Goal: Task Accomplishment & Management: Complete application form

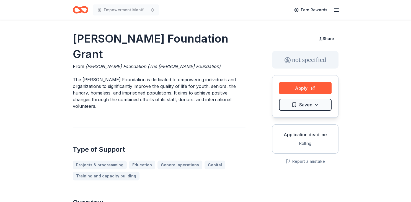
click at [303, 90] on button "Apply" at bounding box center [305, 88] width 53 height 12
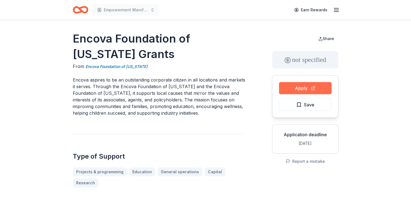
click at [297, 90] on button "Apply" at bounding box center [305, 88] width 53 height 12
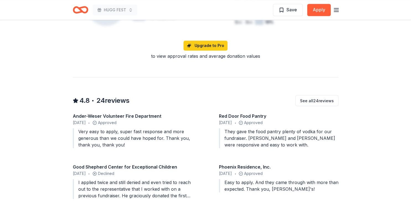
scroll to position [497, 0]
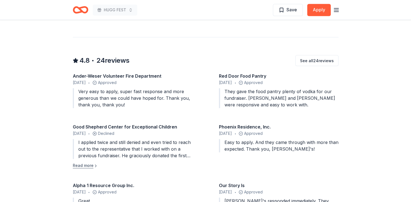
click at [86, 162] on button "Read more" at bounding box center [85, 165] width 25 height 7
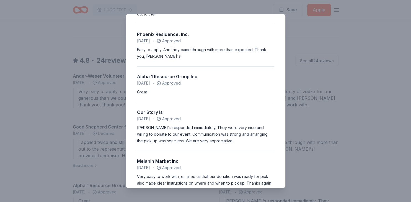
scroll to position [159, 0]
click at [307, 36] on div "4.8 • 24 reviews Ander-Weser Volunteer Fire Department August 2025 • Approved V…" at bounding box center [205, 101] width 411 height 202
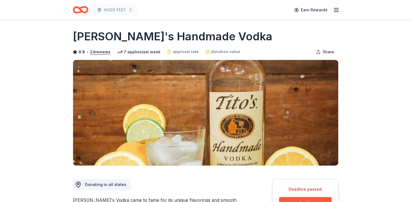
scroll to position [0, 0]
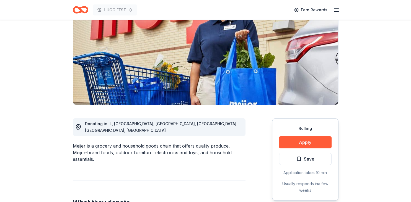
scroll to position [58, 0]
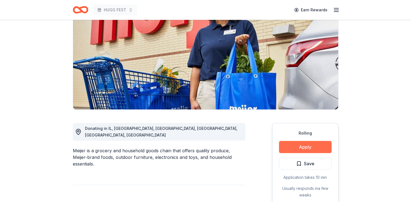
click at [303, 150] on button "Apply" at bounding box center [305, 147] width 53 height 12
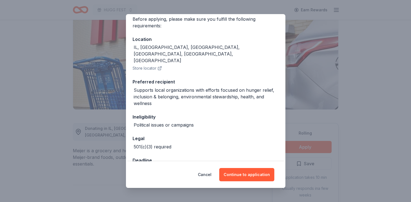
scroll to position [50, 0]
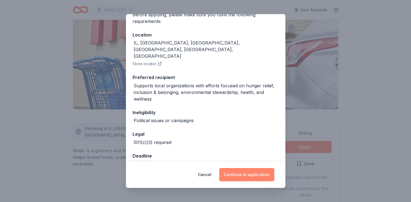
click at [246, 174] on button "Continue to application" at bounding box center [246, 174] width 55 height 13
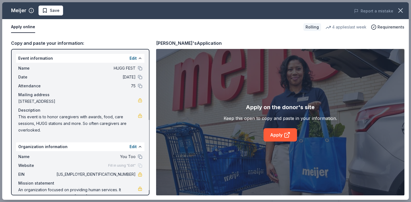
scroll to position [11, 0]
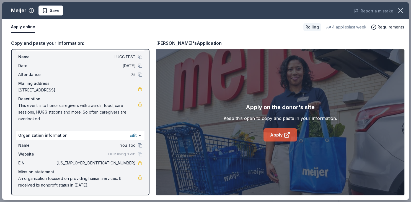
click at [273, 133] on link "Apply" at bounding box center [279, 134] width 33 height 13
